Goal: Task Accomplishment & Management: Complete application form

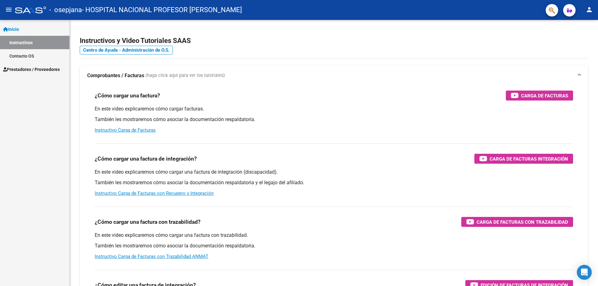
click at [19, 103] on div "Inicio Instructivos Contacto OS Prestadores / Proveedores Facturas - Listado/Ca…" at bounding box center [34, 153] width 69 height 266
click at [35, 69] on span "Prestadores / Proveedores" at bounding box center [31, 69] width 57 height 7
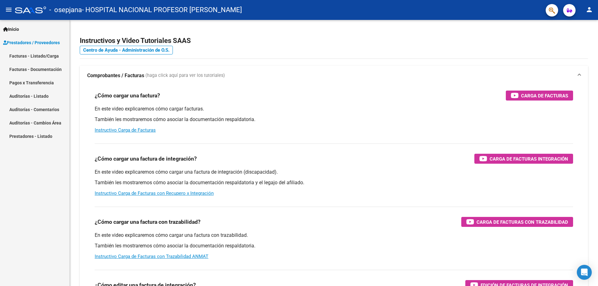
click at [51, 55] on link "Facturas - Listado/Carga" at bounding box center [34, 55] width 69 height 13
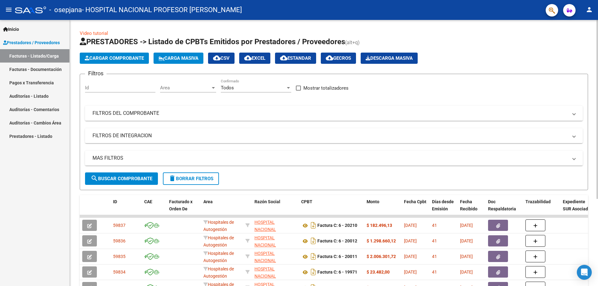
click at [125, 58] on span "Cargar Comprobante" at bounding box center [114, 58] width 59 height 6
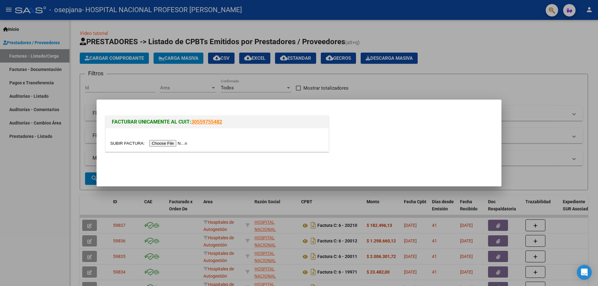
click at [178, 145] on input "file" at bounding box center [149, 143] width 79 height 7
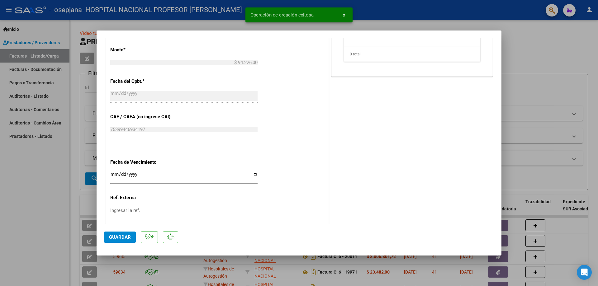
scroll to position [311, 0]
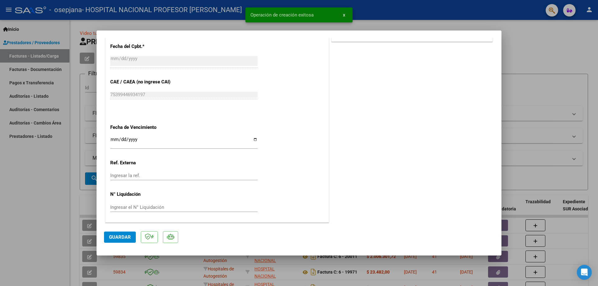
click at [255, 140] on input "Ingresar la fecha" at bounding box center [183, 142] width 147 height 10
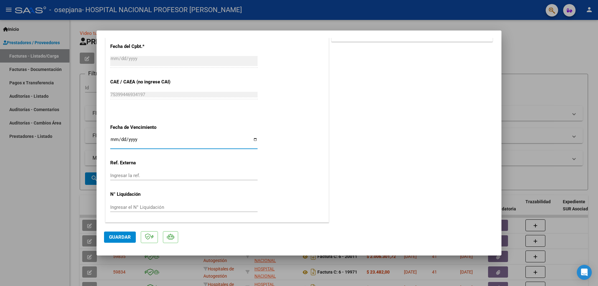
type input "[DATE]"
click at [131, 234] on button "Guardar" at bounding box center [120, 237] width 32 height 11
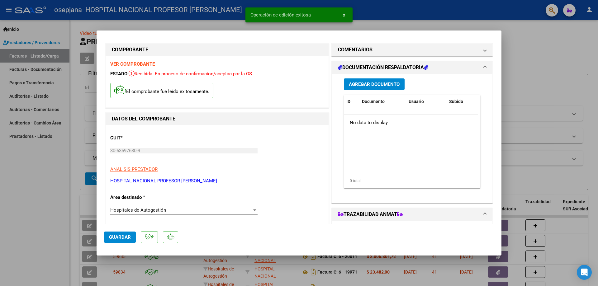
scroll to position [0, 0]
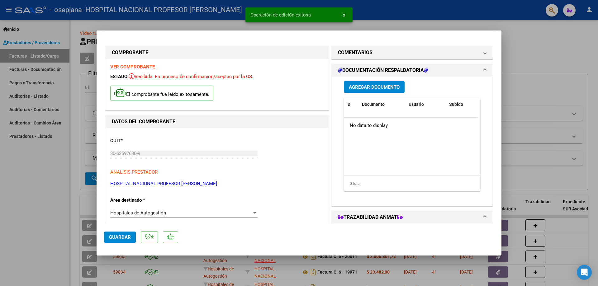
click at [372, 89] on span "Agregar Documento" at bounding box center [374, 87] width 51 height 6
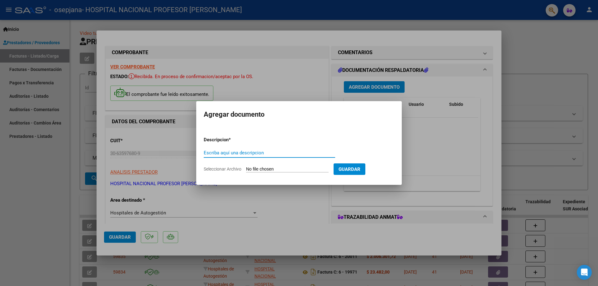
type input "p"
type input "PRESTACIONES MEDICAS"
click at [288, 169] on input "Seleccionar Archivo" at bounding box center [287, 170] width 83 height 6
type input "C:\fakepath\20384.pdf"
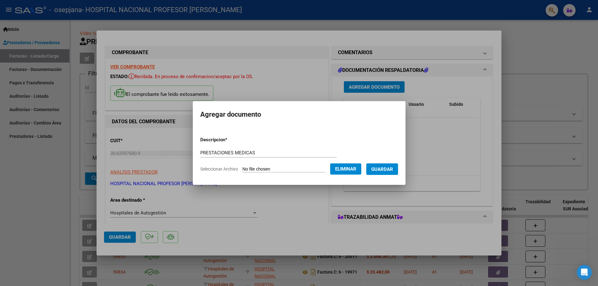
click at [390, 169] on span "Guardar" at bounding box center [382, 170] width 22 height 6
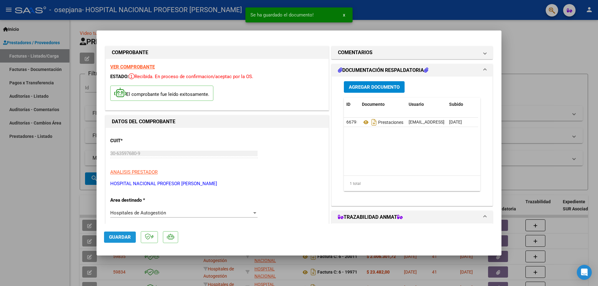
click at [122, 239] on span "Guardar" at bounding box center [120, 237] width 22 height 6
click at [119, 240] on button "Guardar" at bounding box center [120, 237] width 32 height 11
type input "$ 0,00"
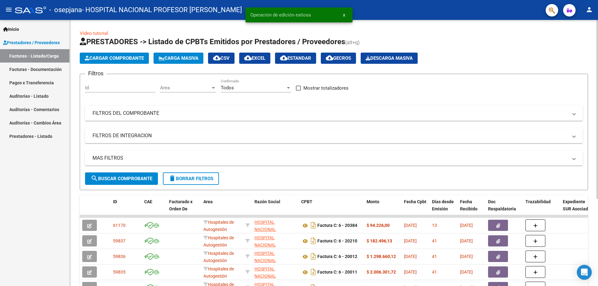
click at [124, 54] on button "Cargar Comprobante" at bounding box center [114, 58] width 69 height 11
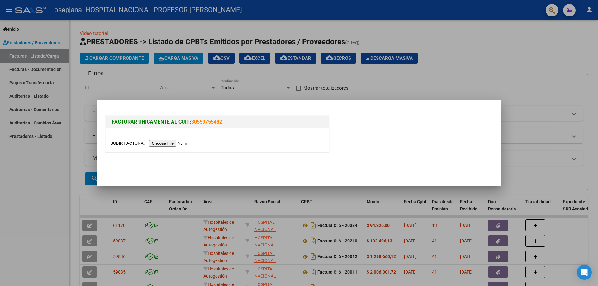
click at [173, 145] on input "file" at bounding box center [149, 143] width 79 height 7
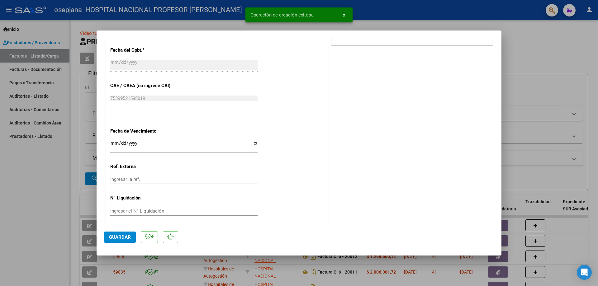
scroll to position [311, 0]
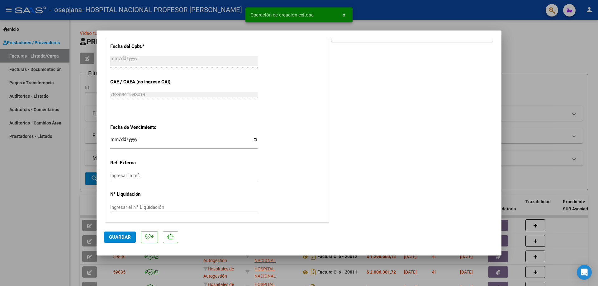
click at [255, 140] on input "Ingresar la fecha" at bounding box center [183, 142] width 147 height 10
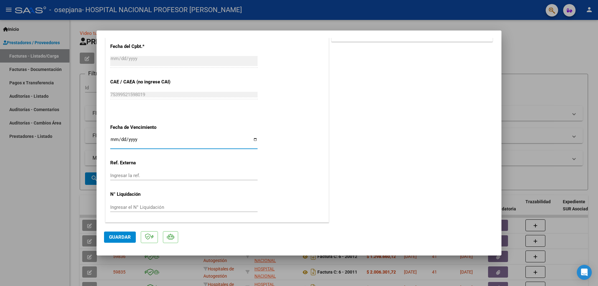
type input "[DATE]"
click at [127, 239] on span "Guardar" at bounding box center [120, 237] width 22 height 6
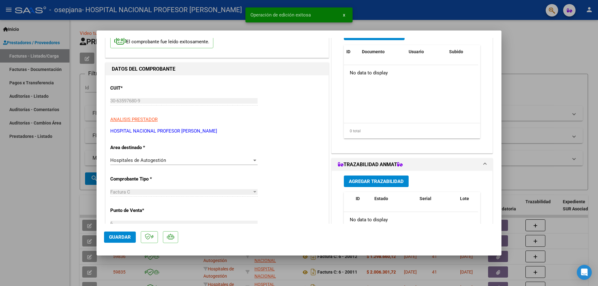
scroll to position [0, 0]
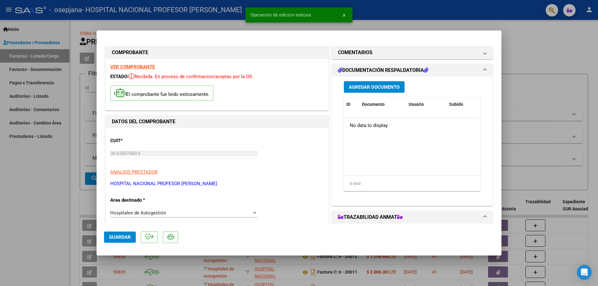
click at [371, 89] on span "Agregar Documento" at bounding box center [374, 87] width 51 height 6
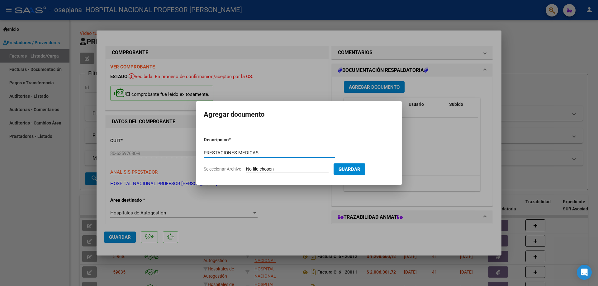
type input "PRESTACIONES MEDICAS"
click at [252, 169] on input "Seleccionar Archivo" at bounding box center [287, 170] width 83 height 6
type input "C:\fakepath\20515.pdf"
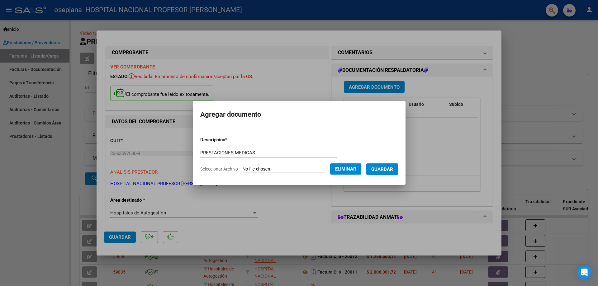
click at [393, 171] on span "Guardar" at bounding box center [382, 170] width 22 height 6
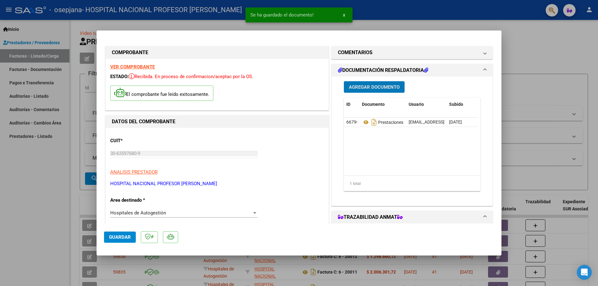
click at [122, 237] on span "Guardar" at bounding box center [120, 237] width 22 height 6
type input "$ 0,00"
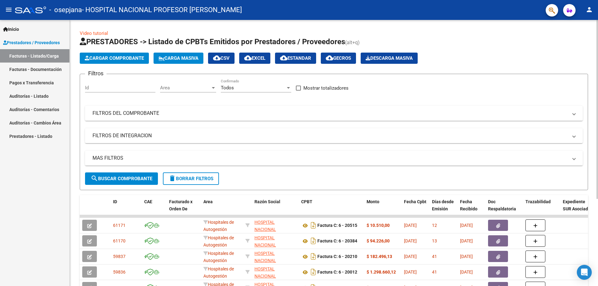
click at [123, 59] on span "Cargar Comprobante" at bounding box center [114, 58] width 59 height 6
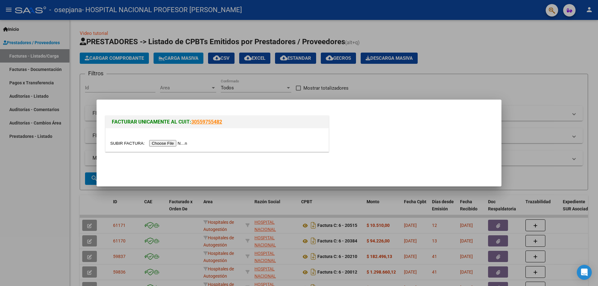
click at [180, 144] on input "file" at bounding box center [149, 143] width 79 height 7
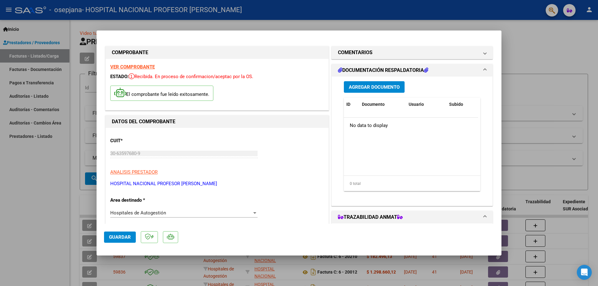
click at [391, 86] on span "Agregar Documento" at bounding box center [374, 87] width 51 height 6
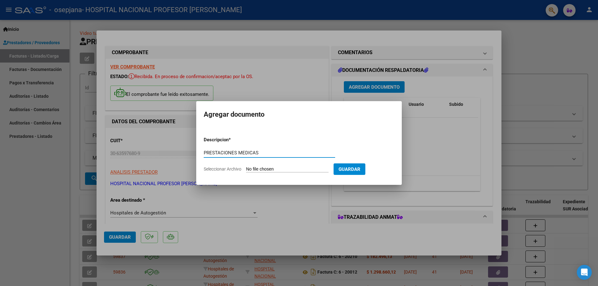
type input "PRESTACIONES MEDICAS"
click at [307, 167] on input "Seleccionar Archivo" at bounding box center [287, 170] width 83 height 6
type input "C:\fakepath\20522.pdf"
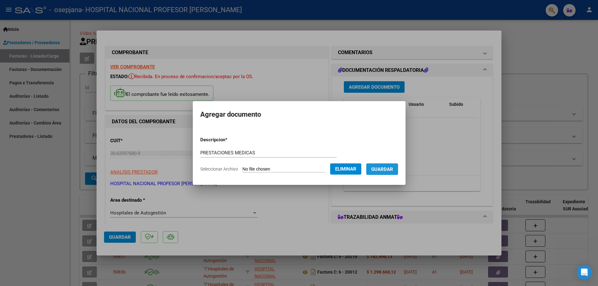
click at [379, 167] on span "Guardar" at bounding box center [382, 170] width 22 height 6
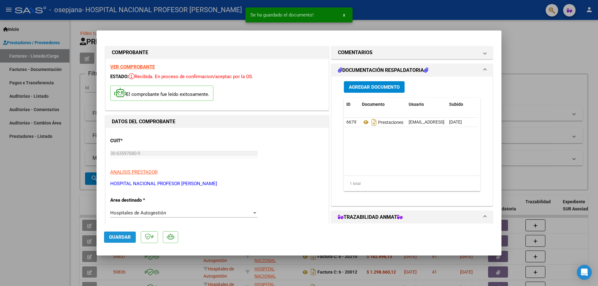
click at [122, 236] on span "Guardar" at bounding box center [120, 237] width 22 height 6
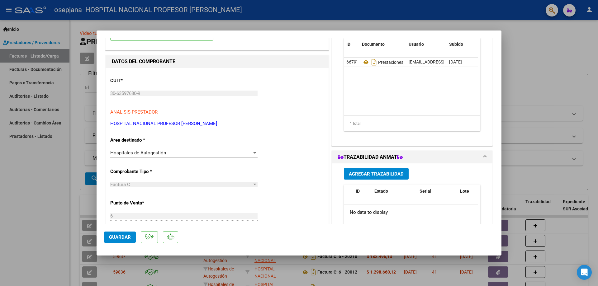
scroll to position [93, 0]
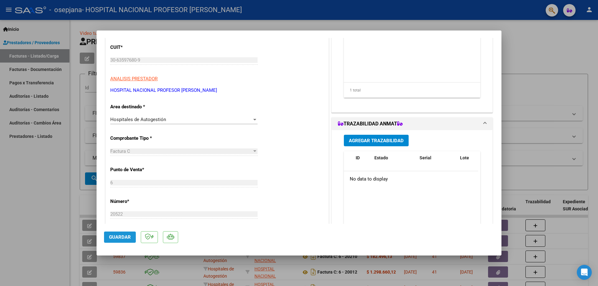
click at [113, 240] on span "Guardar" at bounding box center [120, 237] width 22 height 6
type input "$ 0,00"
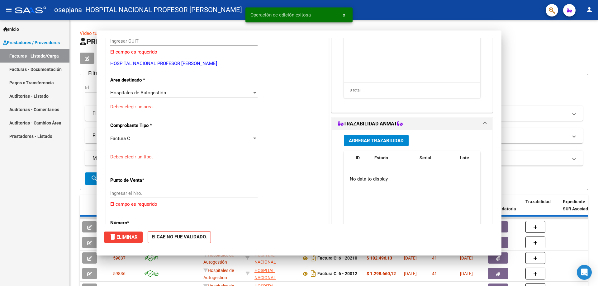
scroll to position [74, 0]
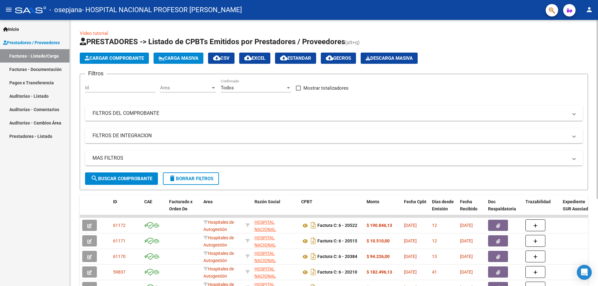
click at [131, 58] on span "Cargar Comprobante" at bounding box center [114, 58] width 59 height 6
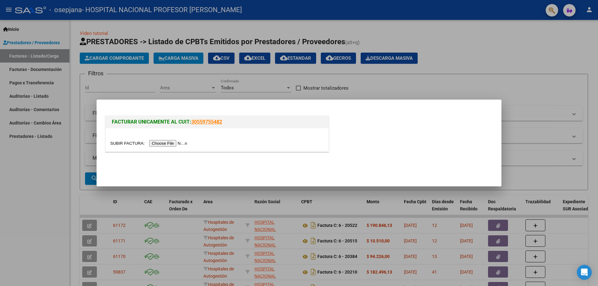
click at [184, 143] on input "file" at bounding box center [149, 143] width 79 height 7
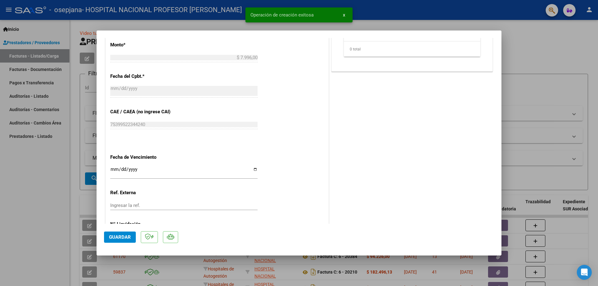
scroll to position [311, 0]
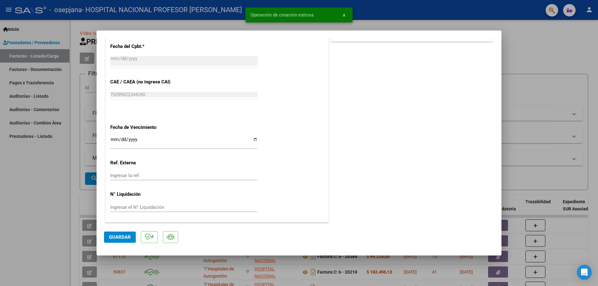
click at [252, 138] on input "Ingresar la fecha" at bounding box center [183, 142] width 147 height 10
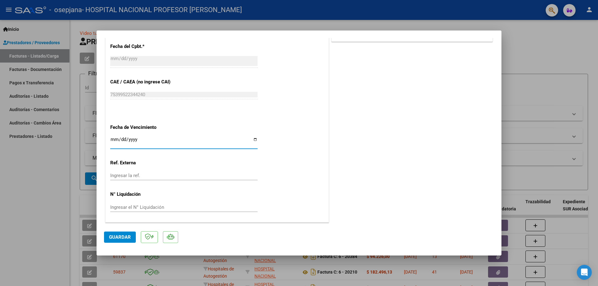
type input "[DATE]"
click at [128, 238] on span "Guardar" at bounding box center [120, 237] width 22 height 6
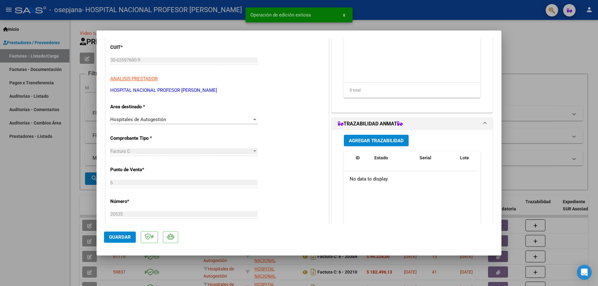
scroll to position [0, 0]
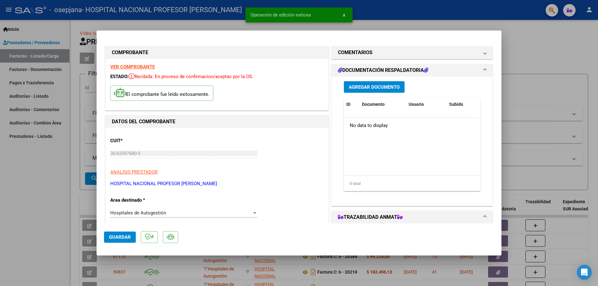
click at [388, 84] on span "Agregar Documento" at bounding box center [374, 87] width 51 height 6
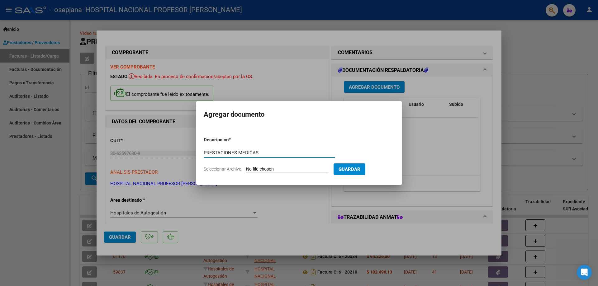
type input "PRESTACIONES MEDICAS"
click at [293, 167] on input "Seleccionar Archivo" at bounding box center [287, 170] width 83 height 6
type input "C:\fakepath\20535.pdf"
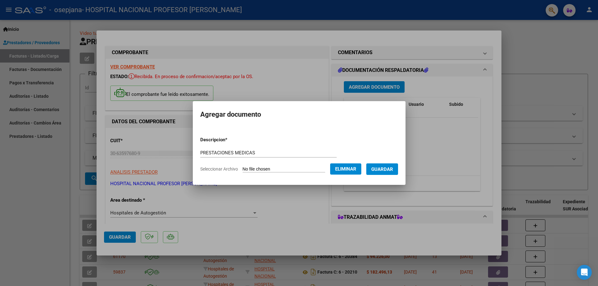
click at [386, 169] on span "Guardar" at bounding box center [382, 170] width 22 height 6
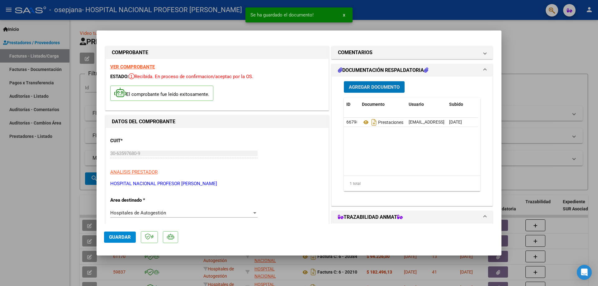
click at [125, 236] on span "Guardar" at bounding box center [120, 237] width 22 height 6
click at [125, 235] on span "Guardar" at bounding box center [120, 237] width 22 height 6
type input "$ 0,00"
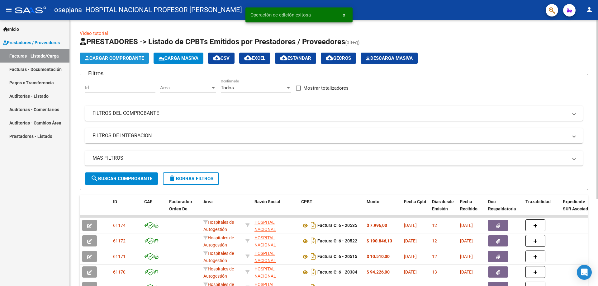
click at [131, 58] on span "Cargar Comprobante" at bounding box center [114, 58] width 59 height 6
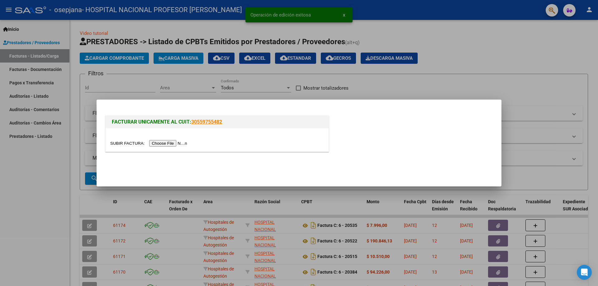
click at [177, 141] on input "file" at bounding box center [149, 143] width 79 height 7
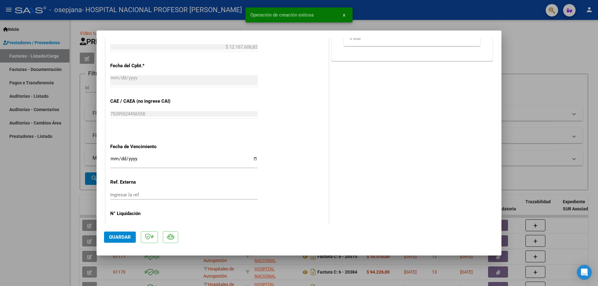
scroll to position [311, 0]
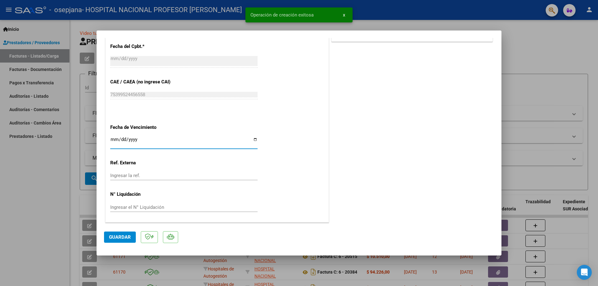
click at [255, 139] on input "Ingresar la fecha" at bounding box center [183, 142] width 147 height 10
type input "[DATE]"
click at [124, 241] on button "Guardar" at bounding box center [120, 237] width 32 height 11
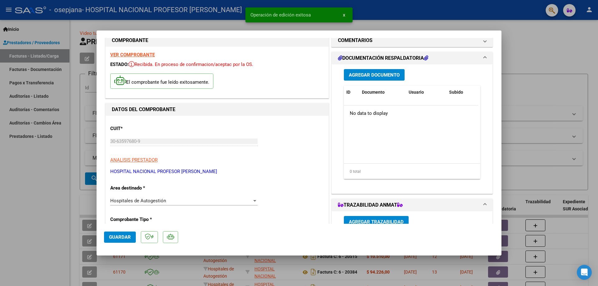
scroll to position [0, 0]
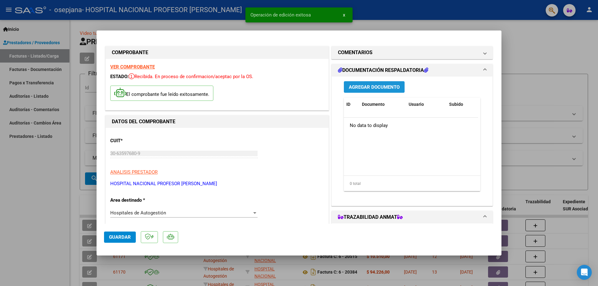
click at [377, 86] on span "Agregar Documento" at bounding box center [374, 87] width 51 height 6
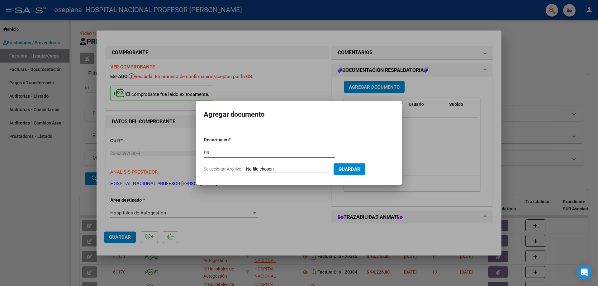
type input "P"
type input "PRESTACIONES MEDICAS"
click at [296, 169] on input "Seleccionar Archivo" at bounding box center [287, 170] width 83 height 6
type input "C:\fakepath\20584.pdf"
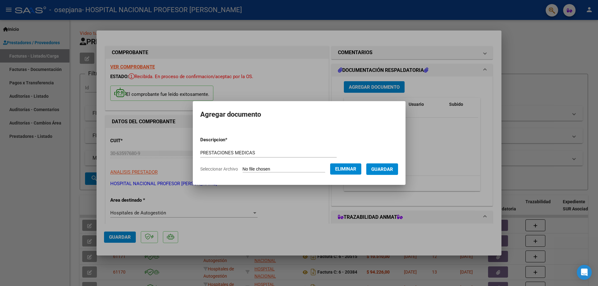
click at [393, 171] on span "Guardar" at bounding box center [382, 170] width 22 height 6
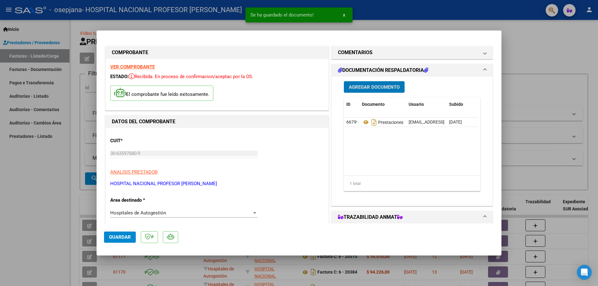
click at [118, 240] on span "Guardar" at bounding box center [120, 237] width 22 height 6
type input "$ 0,00"
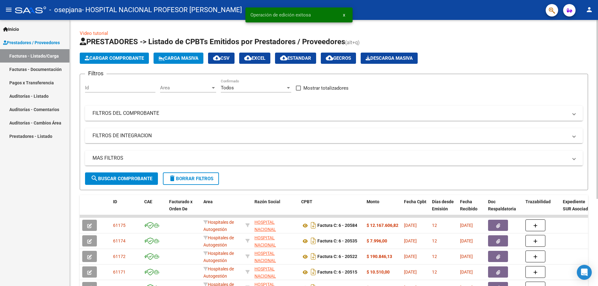
click at [139, 61] on span "Cargar Comprobante" at bounding box center [114, 58] width 59 height 6
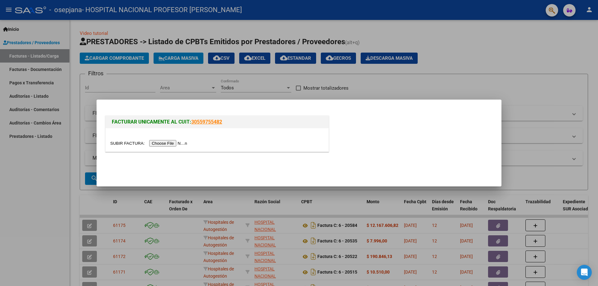
click at [172, 141] on input "file" at bounding box center [149, 143] width 79 height 7
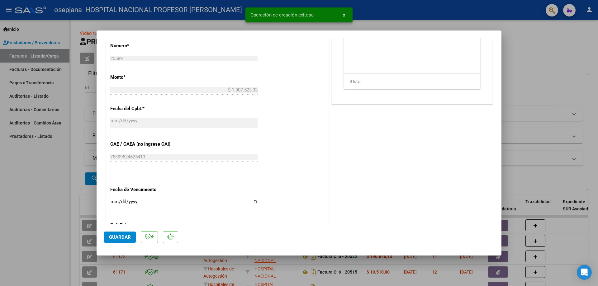
scroll to position [280, 0]
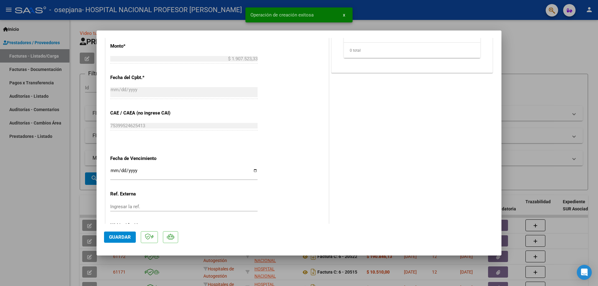
click at [253, 171] on input "Ingresar la fecha" at bounding box center [183, 173] width 147 height 10
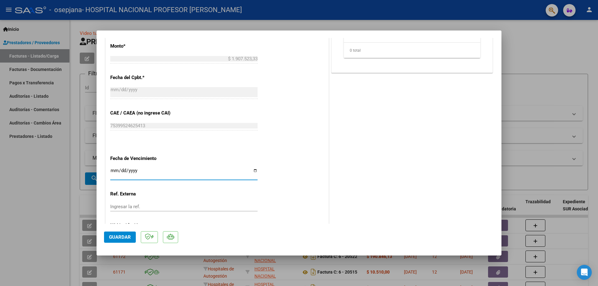
type input "[DATE]"
click at [128, 235] on span "Guardar" at bounding box center [120, 237] width 22 height 6
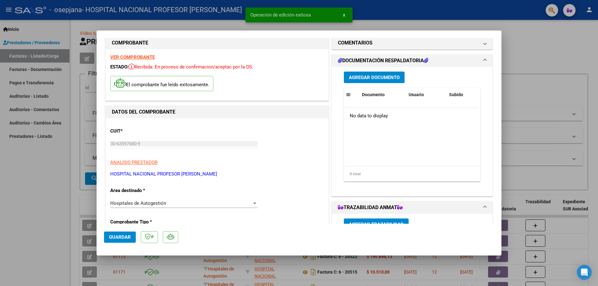
scroll to position [0, 0]
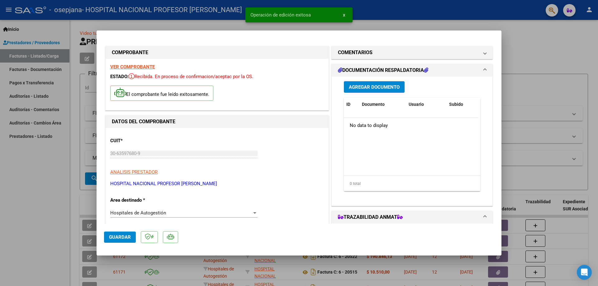
click at [372, 89] on span "Agregar Documento" at bounding box center [374, 87] width 51 height 6
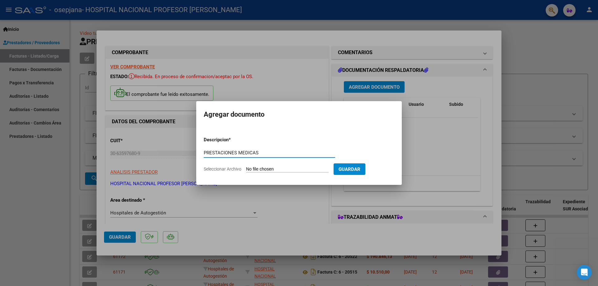
type input "PRESTACIONES MEDICAS"
click at [298, 169] on input "Seleccionar Archivo" at bounding box center [287, 170] width 83 height 6
type input "C:\fakepath\20589.pdf"
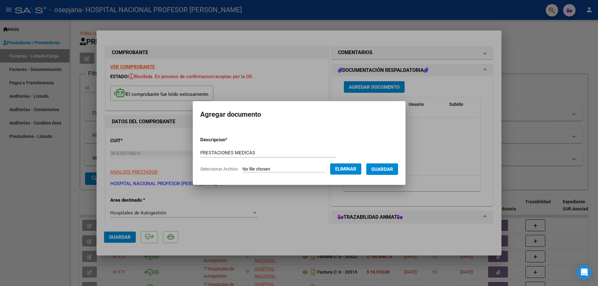
click at [386, 172] on span "Guardar" at bounding box center [382, 170] width 22 height 6
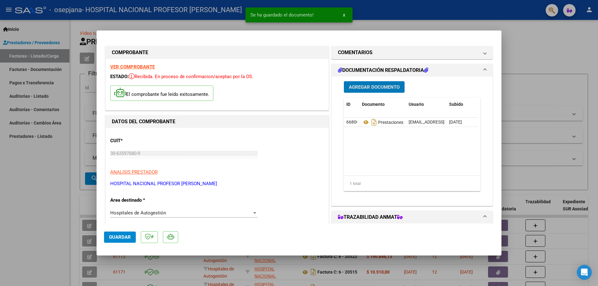
click at [122, 236] on span "Guardar" at bounding box center [120, 237] width 22 height 6
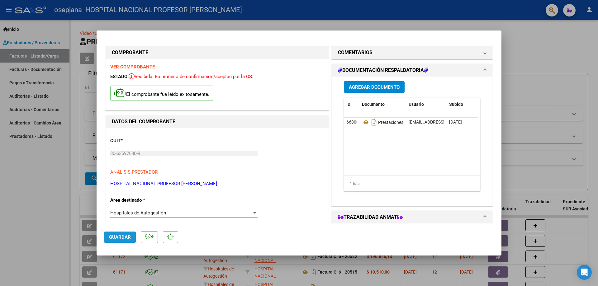
click at [125, 240] on span "Guardar" at bounding box center [120, 237] width 22 height 6
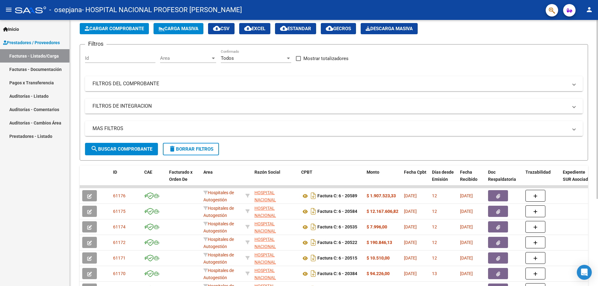
scroll to position [29, 0]
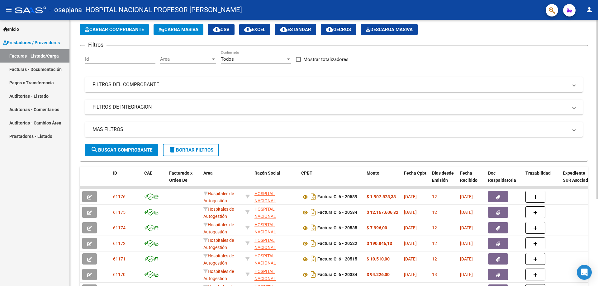
click at [588, 162] on div "Video tutorial PRESTADORES -> Listado de CPBTs Emitidos por Prestadores / Prove…" at bounding box center [335, 186] width 530 height 391
